Goal: Information Seeking & Learning: Understand process/instructions

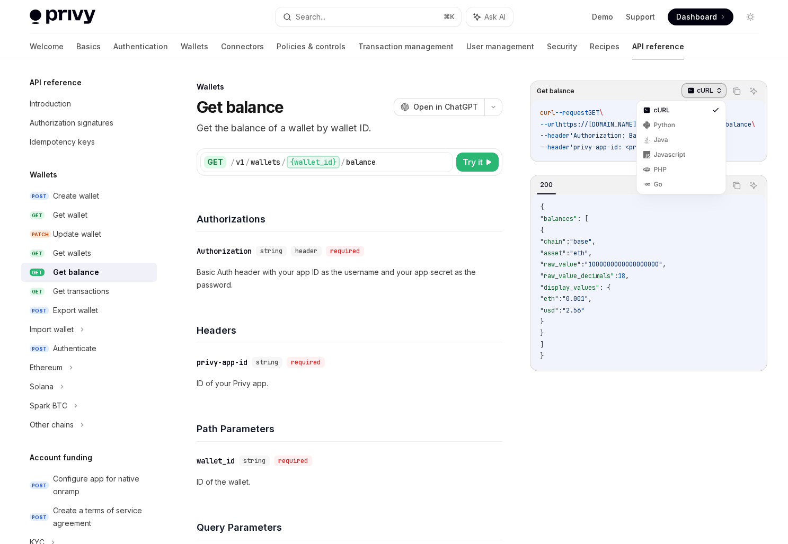
click at [714, 91] on div "cURL" at bounding box center [703, 90] width 45 height 15
click at [519, 473] on div "Get balance cURL Copy Ask AI curl --request GET \ --url https://[DOMAIN_NAME]/v…" at bounding box center [394, 548] width 746 height 978
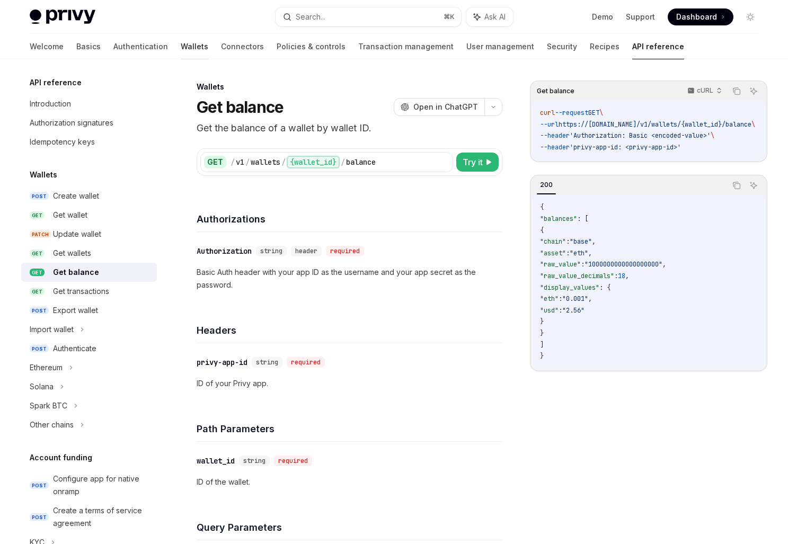
click at [181, 42] on link "Wallets" at bounding box center [195, 46] width 28 height 25
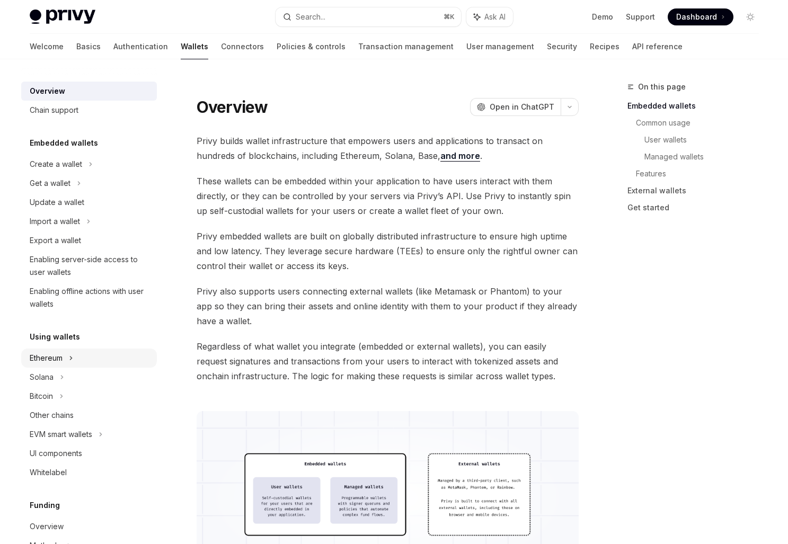
scroll to position [34, 0]
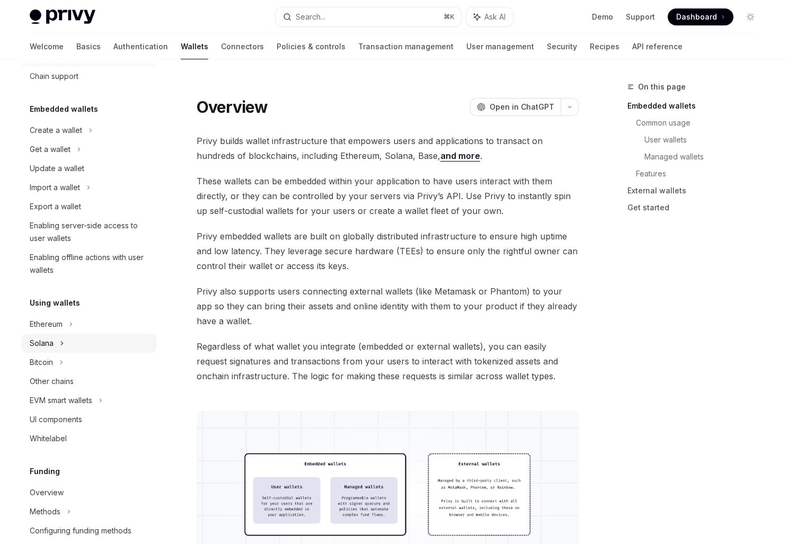
click at [64, 159] on div "Solana" at bounding box center [89, 149] width 136 height 19
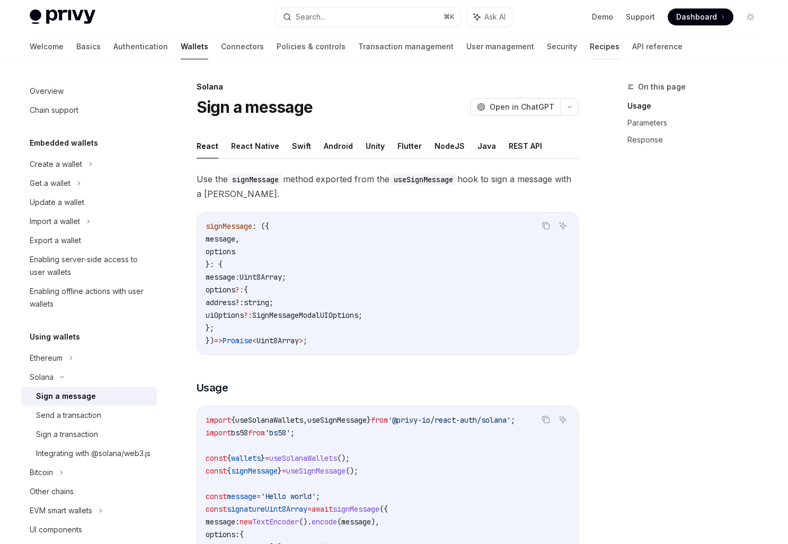
click at [590, 42] on link "Recipes" at bounding box center [605, 46] width 30 height 25
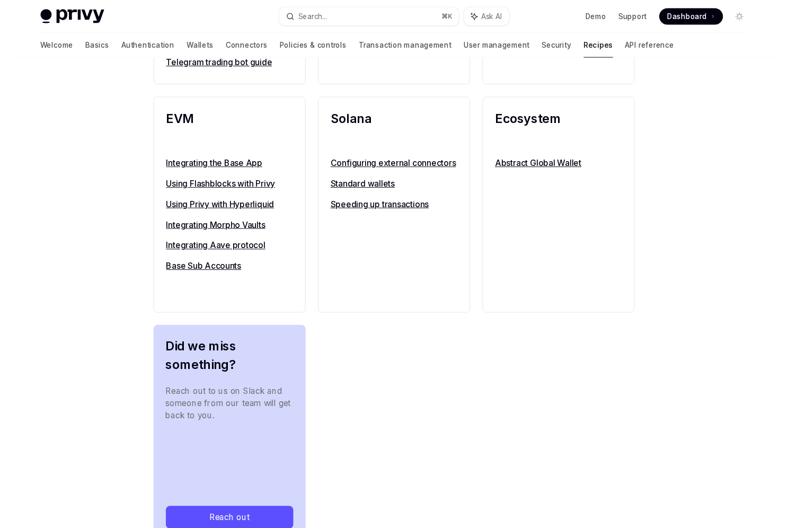
scroll to position [1090, 0]
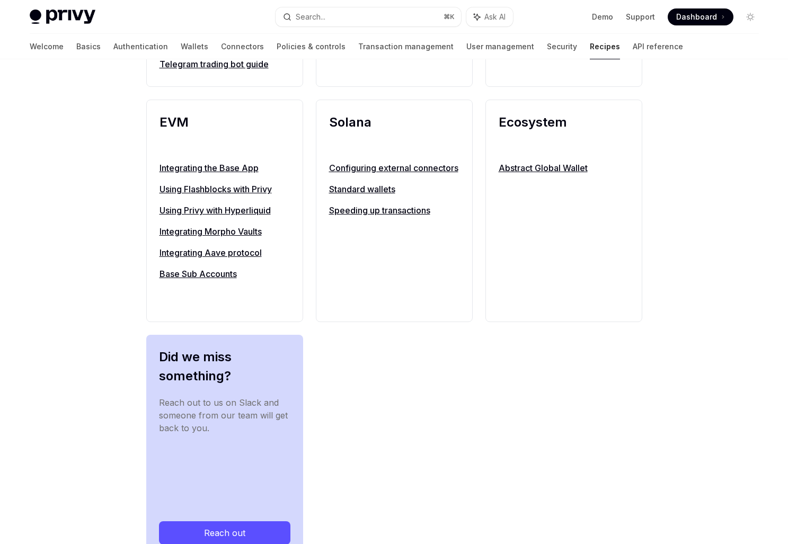
type textarea "*"
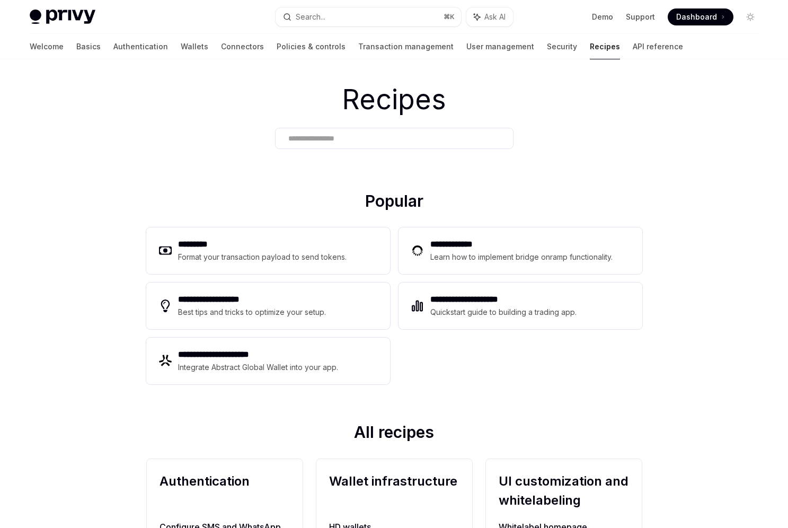
scroll to position [0, 0]
